Goal: Book appointment/travel/reservation

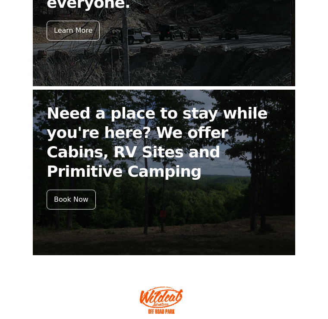
scroll to position [419, 0]
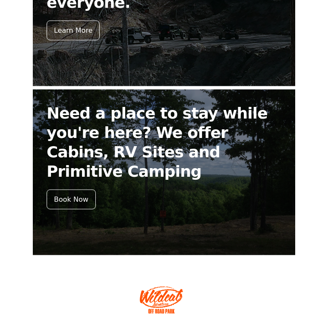
click at [76, 190] on div "Book Now" at bounding box center [71, 200] width 49 height 20
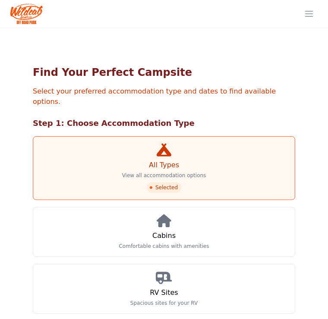
click at [157, 241] on link "Cabins Comfortable cabins with amenities" at bounding box center [164, 232] width 262 height 50
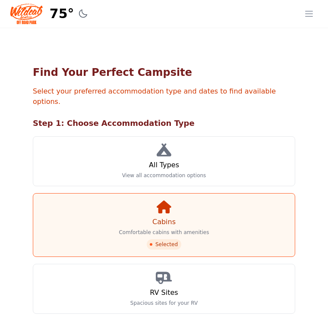
click at [159, 239] on span "Selected" at bounding box center [164, 244] width 34 height 10
click at [182, 215] on link "Cabins Comfortable cabins with amenities Selected" at bounding box center [164, 225] width 262 height 64
click at [175, 200] on link "Cabins Comfortable cabins with amenities Selected" at bounding box center [164, 225] width 262 height 64
click at [210, 206] on link "Cabins Comfortable cabins with amenities Selected" at bounding box center [164, 225] width 262 height 64
click at [163, 203] on icon at bounding box center [163, 206] width 15 height 13
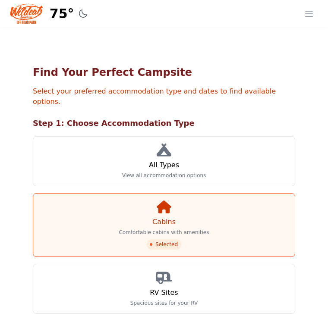
click at [167, 239] on span "Selected" at bounding box center [164, 244] width 34 height 10
click at [193, 213] on link "Cabins Comfortable cabins with amenities Selected" at bounding box center [164, 225] width 262 height 64
click at [191, 218] on link "Cabins Comfortable cabins with amenities Selected" at bounding box center [164, 225] width 262 height 64
click at [205, 215] on link "Cabins Comfortable cabins with amenities Selected" at bounding box center [164, 225] width 262 height 64
click at [164, 239] on span "Selected" at bounding box center [164, 244] width 34 height 10
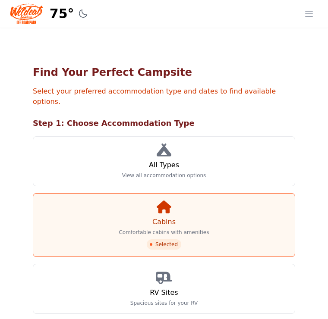
click at [188, 229] on p "Comfortable cabins with amenities" at bounding box center [164, 232] width 90 height 7
click at [168, 239] on span "Selected" at bounding box center [164, 244] width 34 height 10
click at [206, 215] on link "Cabins Comfortable cabins with amenities Selected" at bounding box center [164, 225] width 262 height 64
click at [180, 228] on link "Cabins Comfortable cabins with amenities Selected" at bounding box center [164, 225] width 262 height 64
click at [169, 239] on span "Selected" at bounding box center [164, 244] width 34 height 10
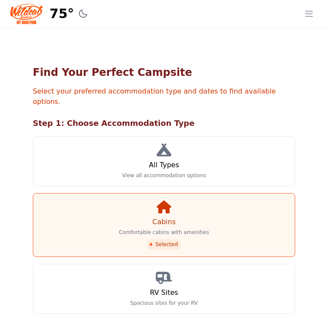
click at [169, 200] on icon at bounding box center [163, 206] width 15 height 13
click at [265, 210] on link "Cabins Comfortable cabins with amenities Selected" at bounding box center [164, 225] width 262 height 64
click at [203, 229] on p "Comfortable cabins with amenities" at bounding box center [164, 232] width 90 height 7
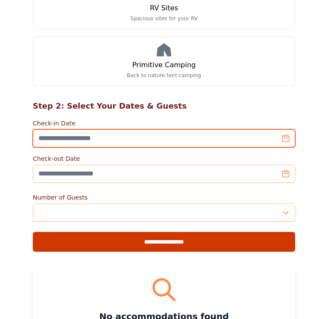
click at [253, 131] on input "Check-in Date" at bounding box center [164, 138] width 262 height 18
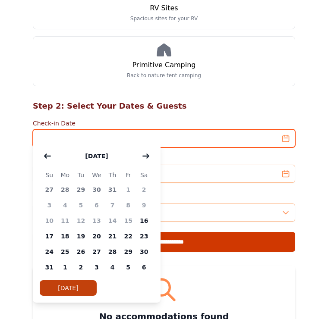
scroll to position [284, 0]
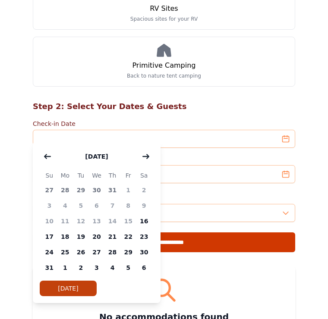
click at [146, 152] on button "button" at bounding box center [146, 156] width 16 height 17
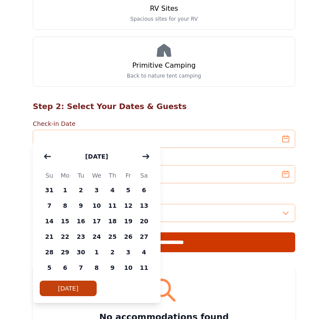
click at [145, 154] on icon "button" at bounding box center [145, 156] width 7 height 7
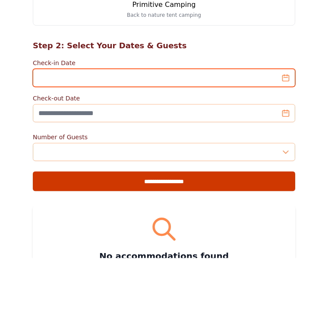
click at [191, 130] on input "Check-in Date" at bounding box center [164, 139] width 262 height 18
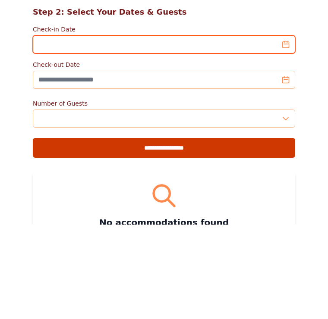
click at [223, 130] on input "Check-in Date" at bounding box center [164, 139] width 262 height 18
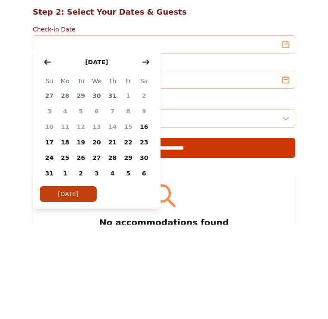
click at [146, 154] on icon "button" at bounding box center [146, 156] width 6 height 4
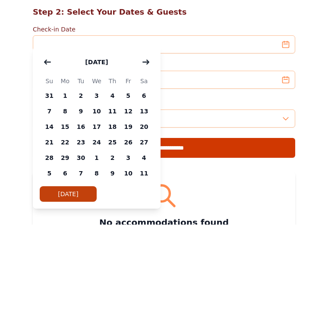
click at [153, 148] on button "button" at bounding box center [146, 156] width 16 height 17
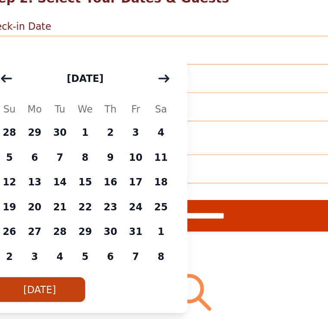
click at [90, 148] on div "[DATE]" at bounding box center [97, 156] width 114 height 17
click at [142, 153] on icon "button" at bounding box center [145, 156] width 7 height 7
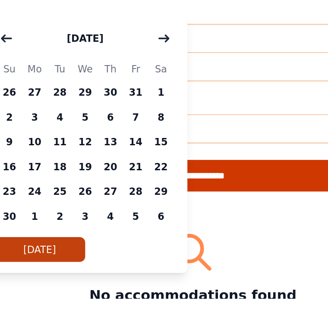
click at [104, 198] on span "6" at bounding box center [112, 206] width 16 height 16
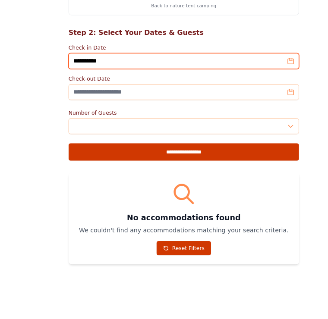
scroll to position [353, 0]
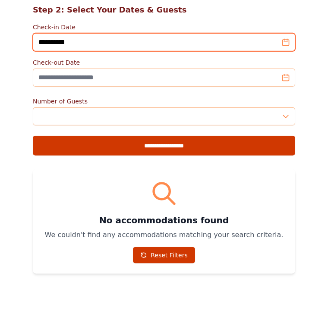
click at [166, 61] on input "**********" at bounding box center [164, 70] width 262 height 18
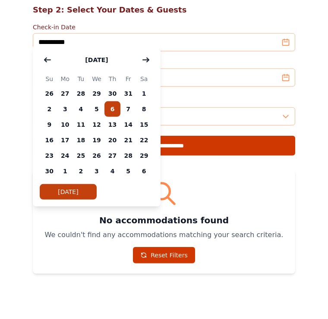
click at [130, 129] on span "7" at bounding box center [128, 137] width 16 height 16
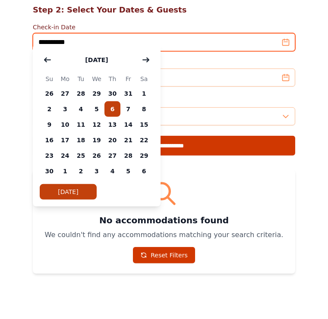
type input "**********"
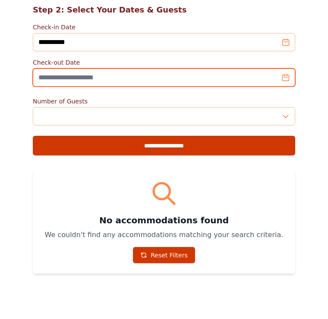
click at [141, 97] on input "Check-out Date" at bounding box center [164, 106] width 262 height 18
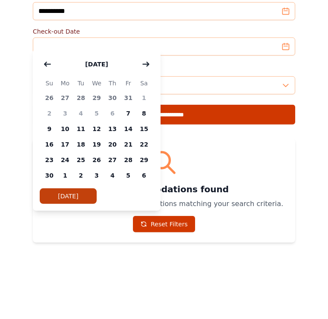
click at [51, 180] on span "9" at bounding box center [49, 188] width 16 height 16
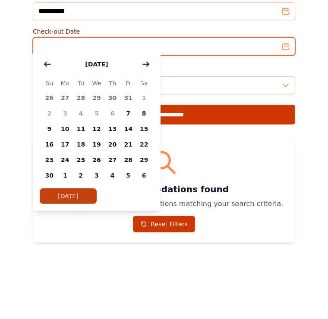
type input "**********"
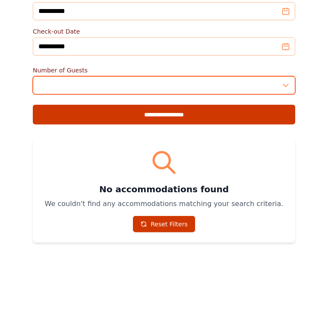
click at [118, 135] on input "*" at bounding box center [164, 144] width 262 height 18
click at [287, 135] on input "*" at bounding box center [164, 144] width 262 height 18
click at [294, 135] on input "*" at bounding box center [164, 144] width 262 height 18
click at [287, 135] on input "*" at bounding box center [164, 144] width 262 height 18
click at [289, 135] on input "*" at bounding box center [164, 144] width 262 height 18
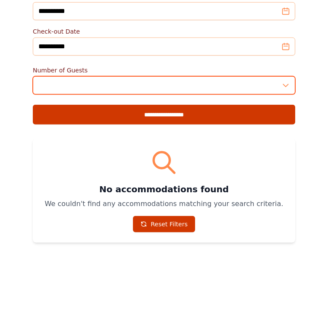
type input "*"
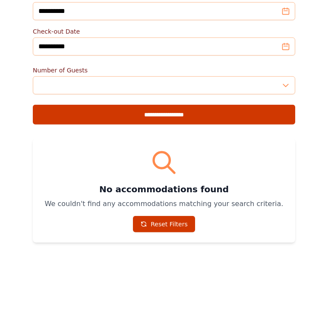
click at [200, 164] on input "**********" at bounding box center [164, 174] width 262 height 20
type input "**********"
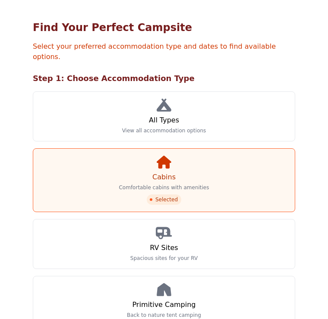
scroll to position [45, 0]
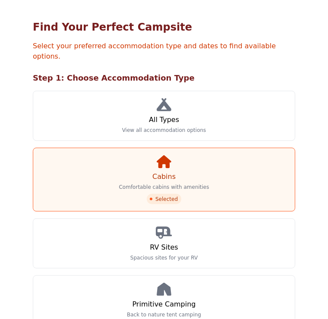
click at [247, 175] on link "Cabins Comfortable cabins with amenities Selected" at bounding box center [164, 180] width 262 height 64
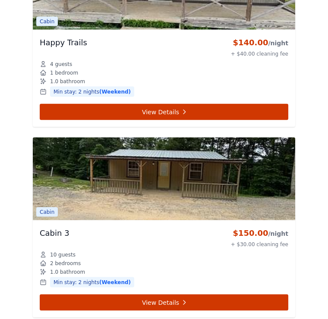
scroll to position [1663, 0]
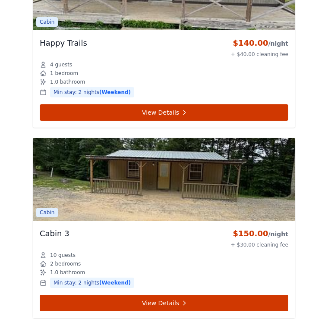
click at [198, 295] on link "View Details" at bounding box center [164, 303] width 248 height 16
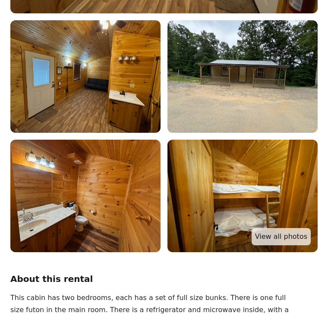
scroll to position [322, 0]
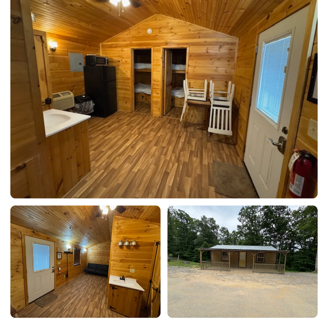
click at [309, 290] on img at bounding box center [242, 262] width 150 height 112
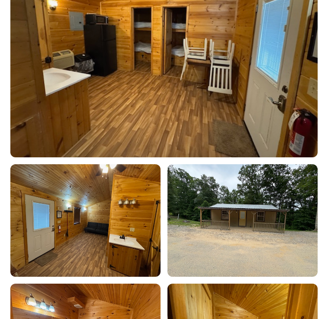
scroll to position [0, 0]
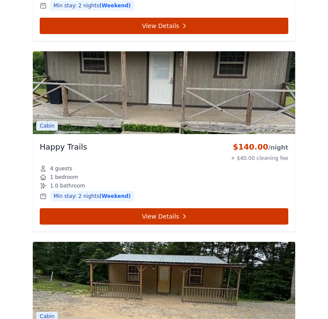
scroll to position [1557, 0]
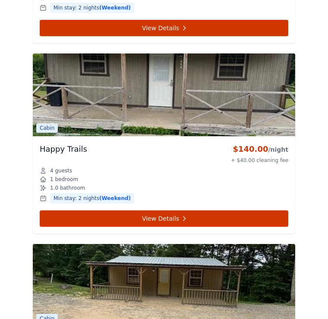
click at [278, 213] on link "View Details" at bounding box center [164, 218] width 248 height 16
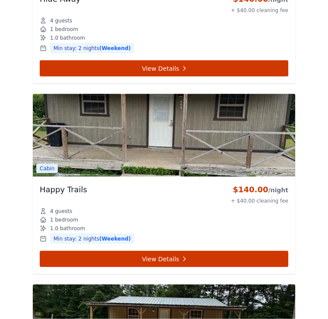
scroll to position [1515, 0]
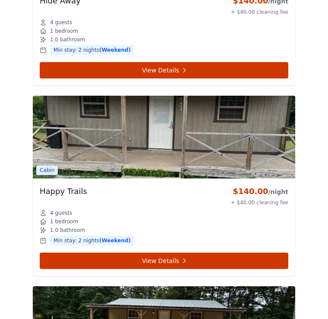
click at [262, 119] on img at bounding box center [164, 137] width 262 height 83
click at [211, 256] on link "View Details" at bounding box center [164, 261] width 248 height 16
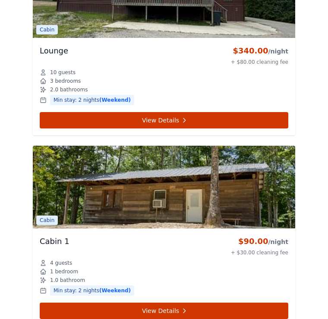
scroll to position [1083, 0]
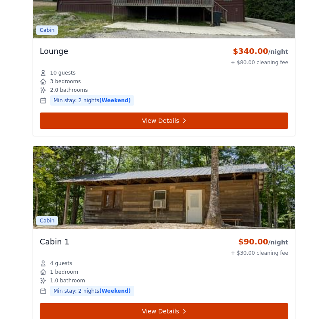
click at [201, 303] on link "View Details" at bounding box center [164, 311] width 248 height 16
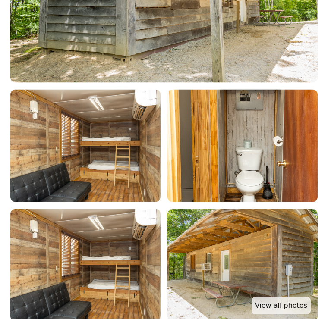
scroll to position [252, 0]
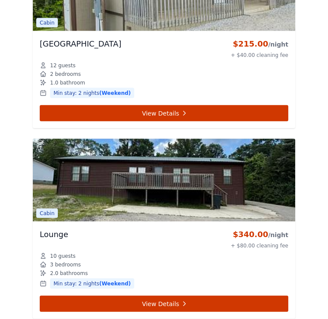
scroll to position [900, 0]
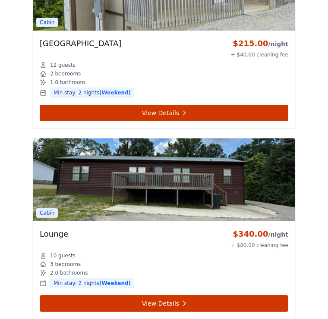
click at [256, 295] on link "View Details" at bounding box center [164, 303] width 248 height 16
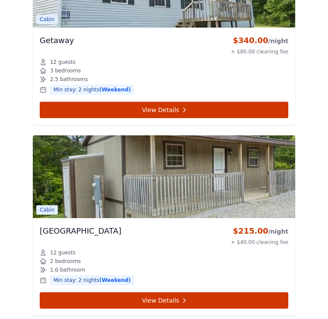
scroll to position [705, 0]
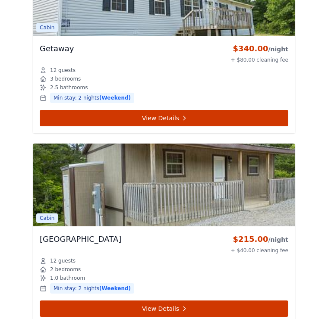
click at [240, 300] on link "View Details" at bounding box center [164, 308] width 248 height 16
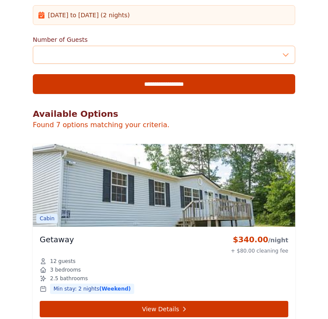
scroll to position [522, 0]
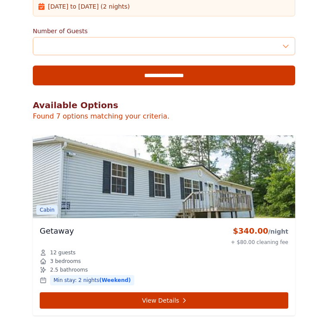
click at [255, 292] on link "View Details" at bounding box center [164, 300] width 248 height 16
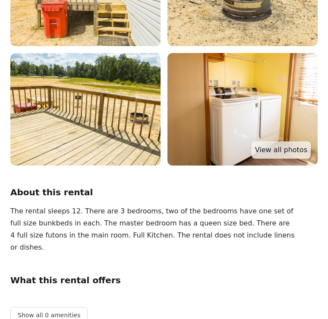
scroll to position [410, 0]
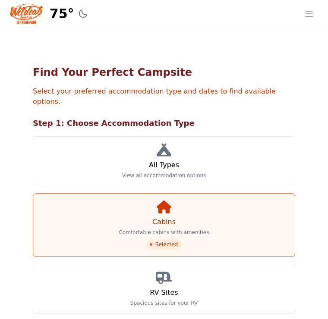
scroll to position [46, 0]
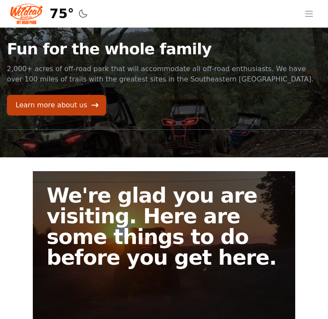
click at [79, 114] on link "Learn more about us" at bounding box center [56, 105] width 99 height 21
click at [77, 104] on link "Learn more about us" at bounding box center [56, 105] width 99 height 21
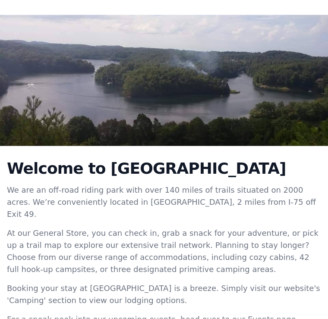
click at [237, 97] on img at bounding box center [164, 80] width 328 height 131
click at [280, 80] on img at bounding box center [164, 80] width 328 height 131
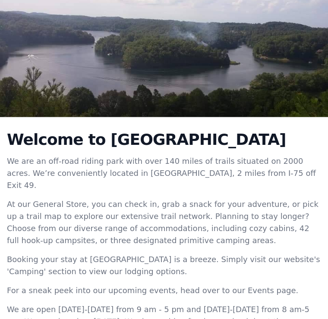
click at [212, 142] on h2 "Welcome to [GEOGRAPHIC_DATA]" at bounding box center [164, 139] width 314 height 17
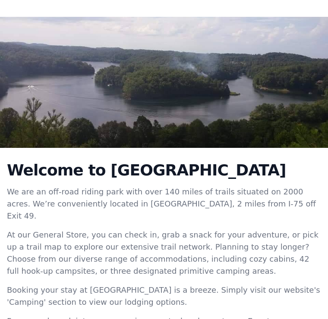
scroll to position [83, 0]
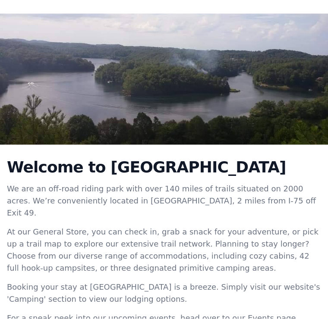
click at [216, 166] on h2 "Welcome to [GEOGRAPHIC_DATA]" at bounding box center [164, 167] width 314 height 17
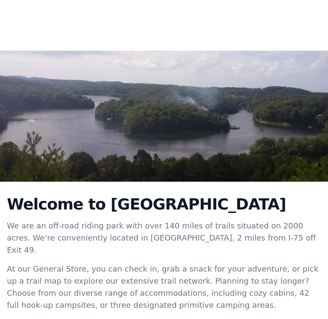
scroll to position [0, 0]
